Goal: Information Seeking & Learning: Learn about a topic

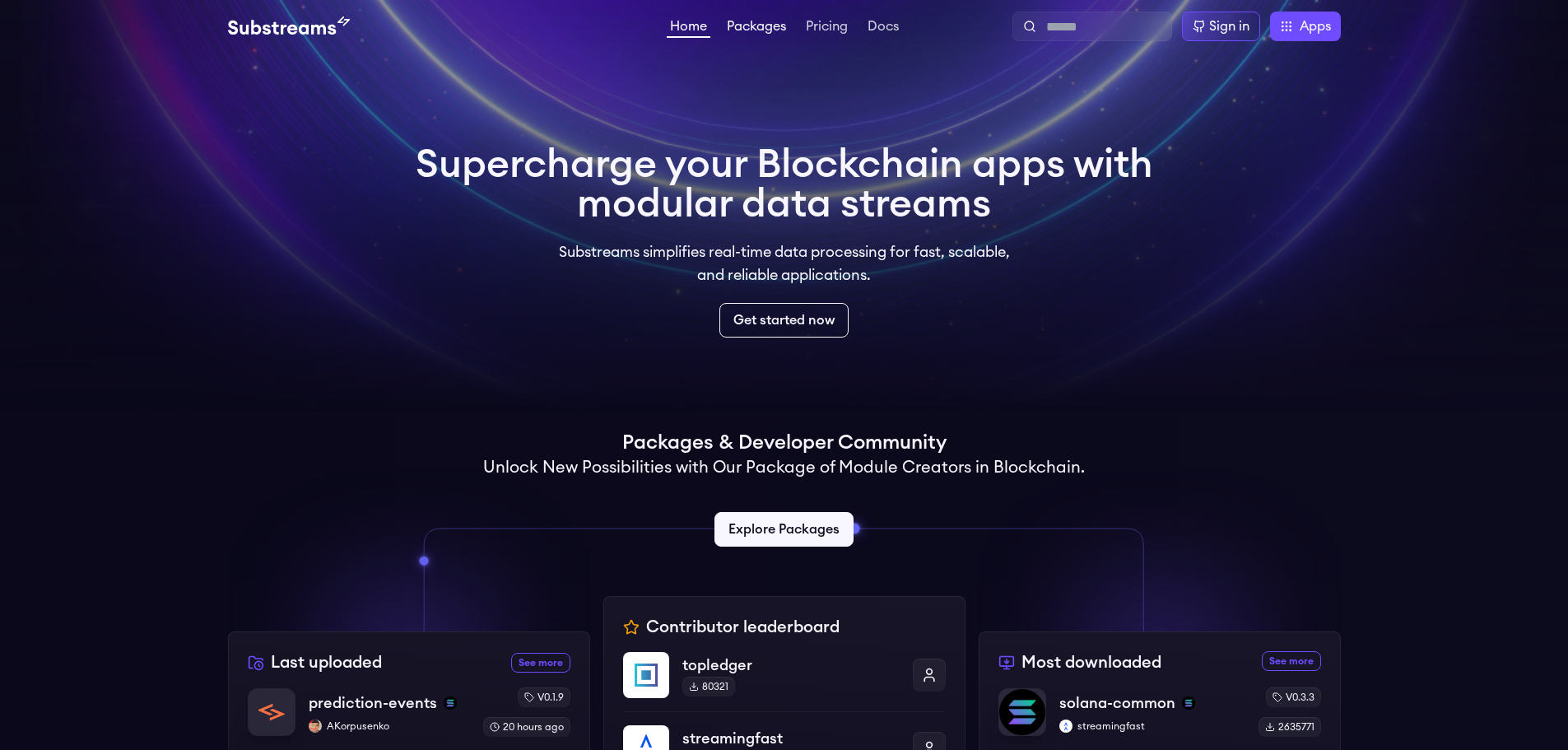
click at [776, 26] on link "Packages" at bounding box center [757, 27] width 66 height 16
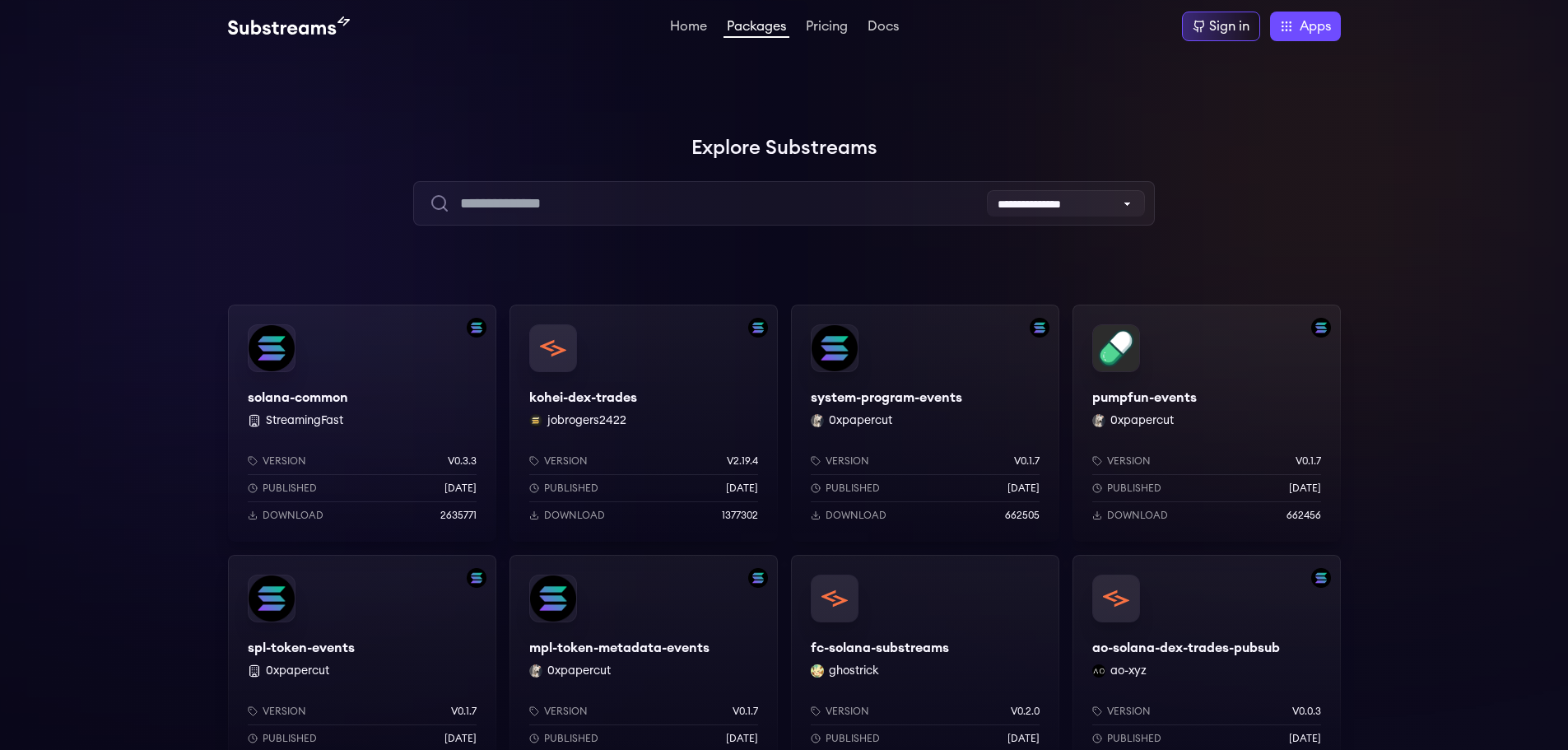
click at [306, 400] on div "solana-common StreamingFast Version v0.3.3 Published 6 months ago Download 2635…" at bounding box center [361, 423] width 268 height 237
click at [832, 22] on link "Pricing" at bounding box center [827, 27] width 49 height 16
click at [1058, 208] on select "**********" at bounding box center [1065, 203] width 158 height 26
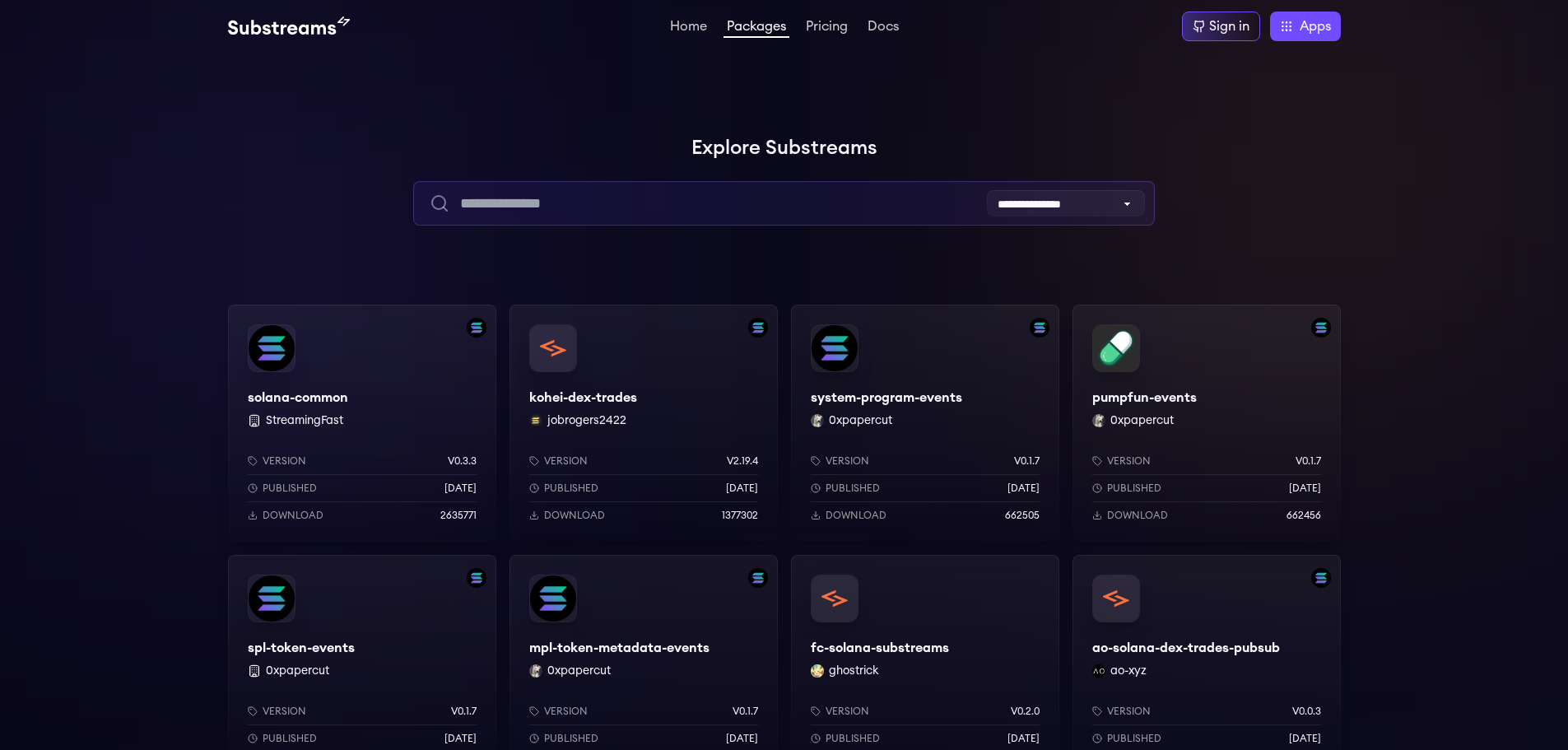
click at [683, 199] on input "text" at bounding box center [784, 202] width 742 height 44
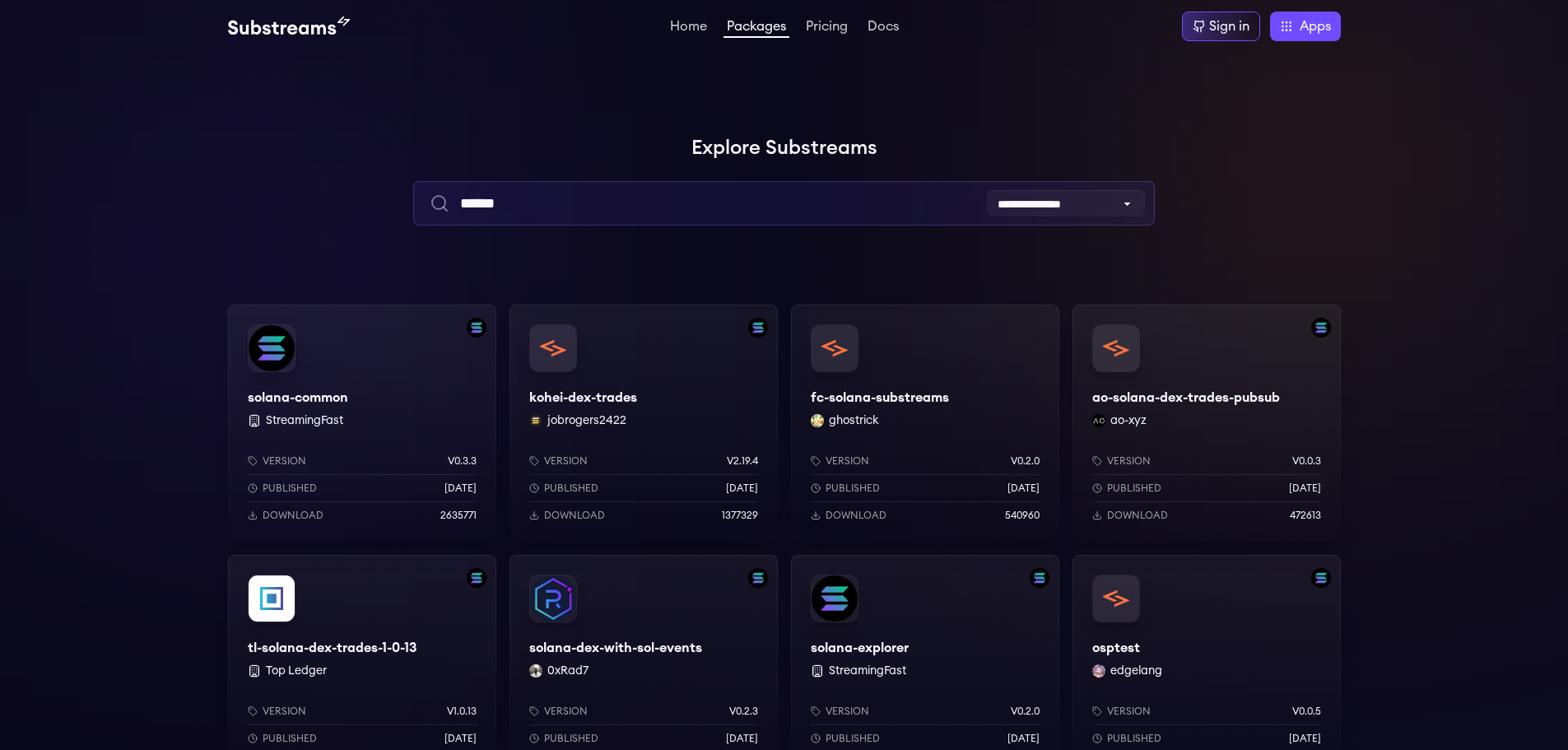
type input "******"
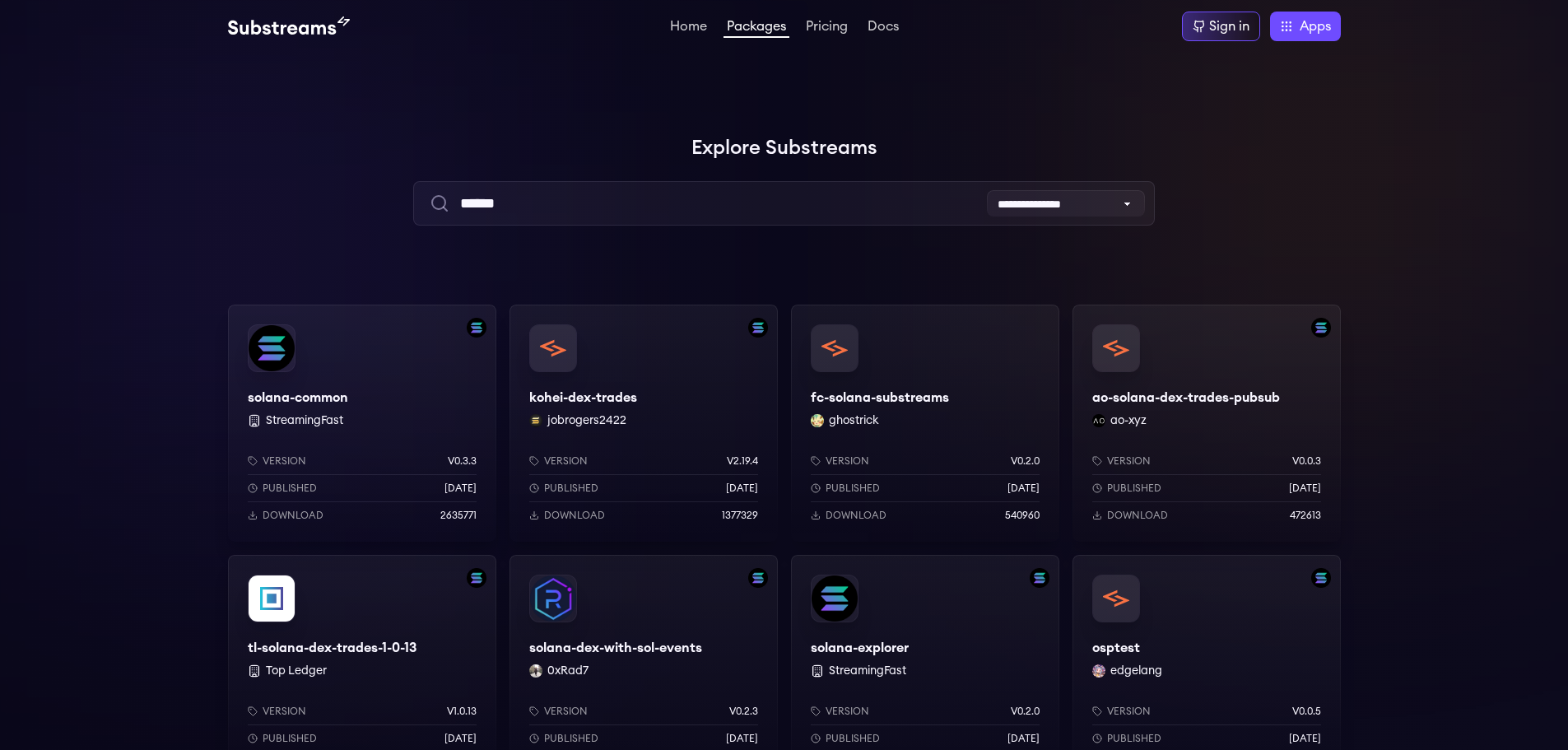
click at [403, 367] on div "solana-common StreamingFast Version v0.3.3 Published 6 months ago Download 2635…" at bounding box center [361, 423] width 268 height 237
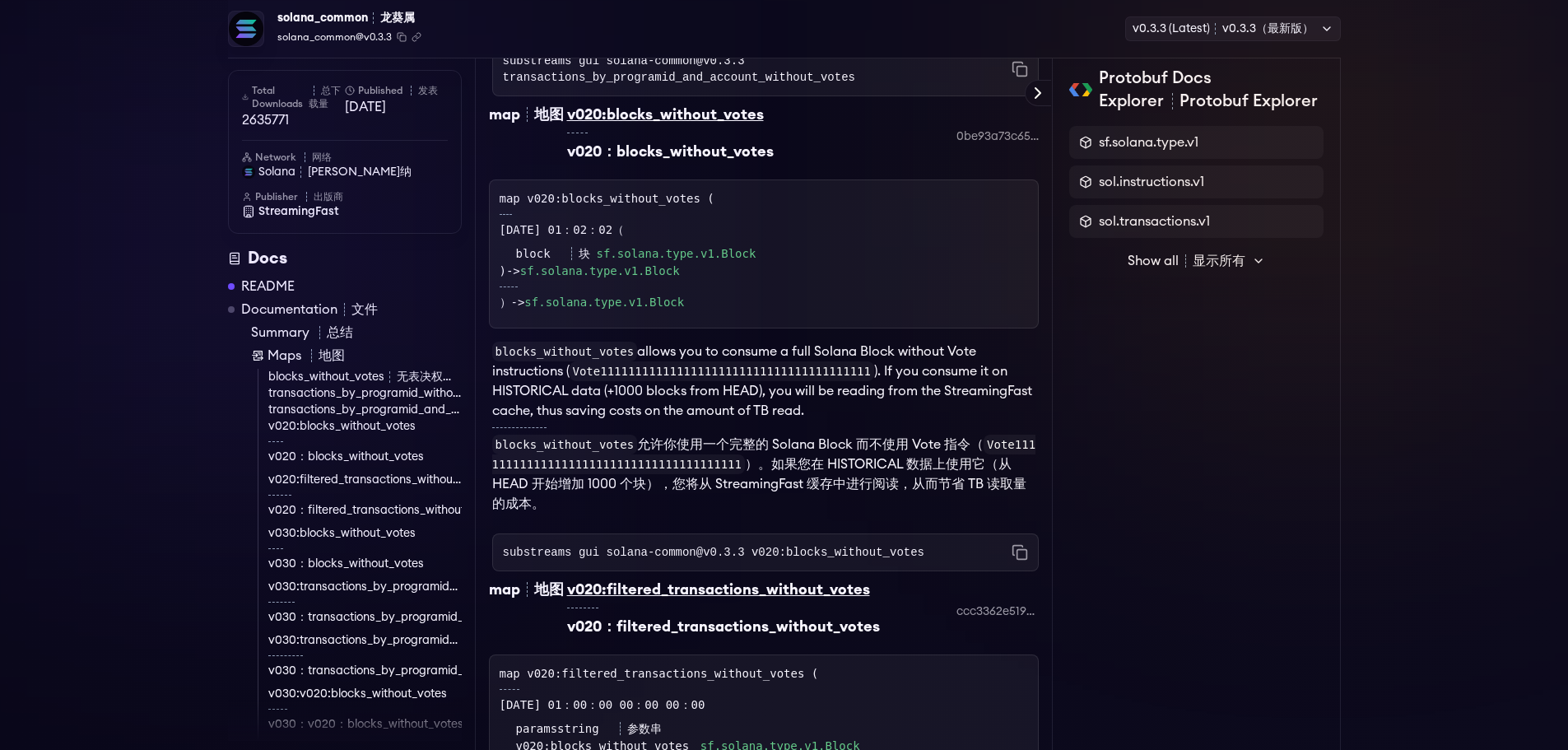
scroll to position [6171, 0]
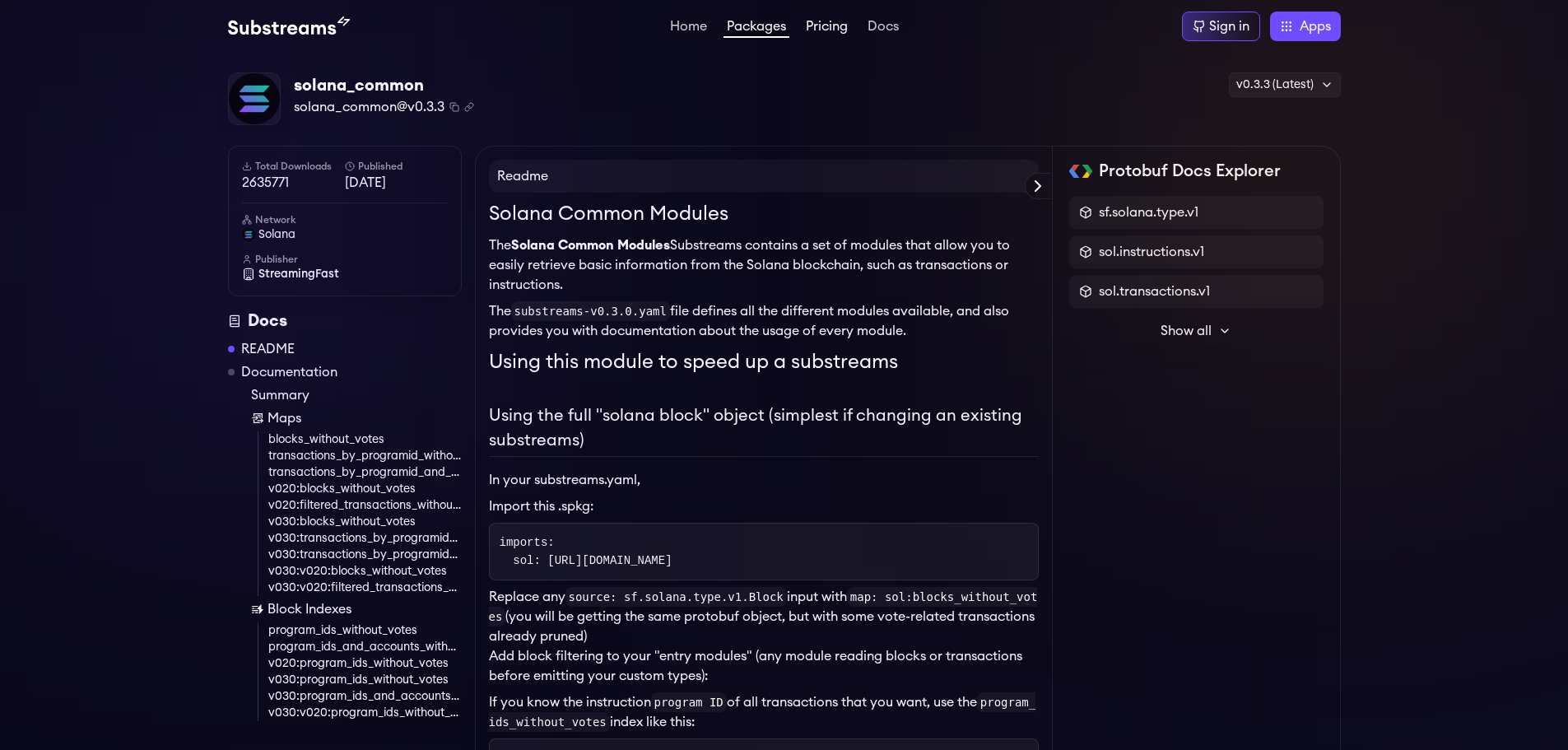
click at [839, 20] on link "Pricing" at bounding box center [827, 27] width 49 height 16
click at [885, 26] on link "Docs" at bounding box center [883, 27] width 38 height 16
click at [277, 26] on img at bounding box center [288, 25] width 121 height 20
